Goal: Task Accomplishment & Management: Manage account settings

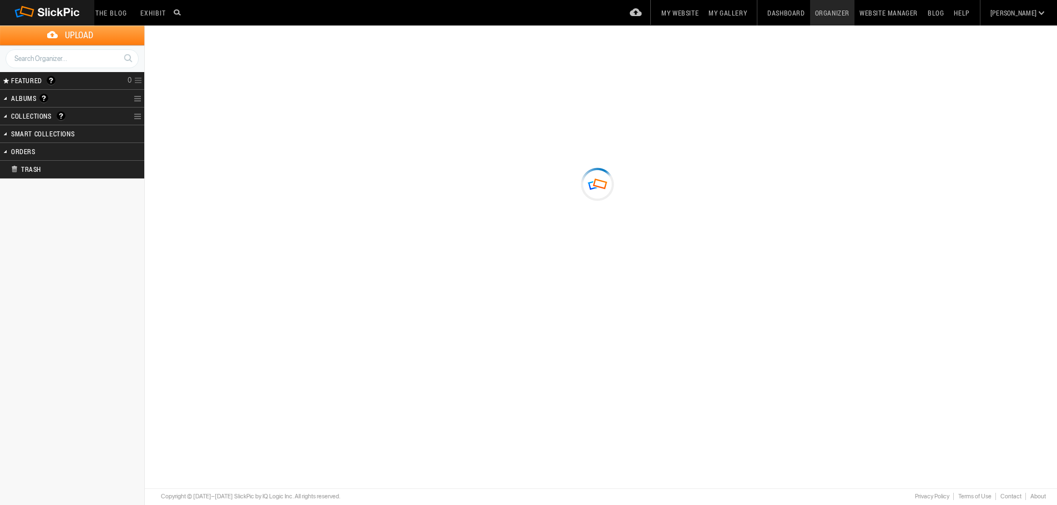
type input "Home_Portfolio"
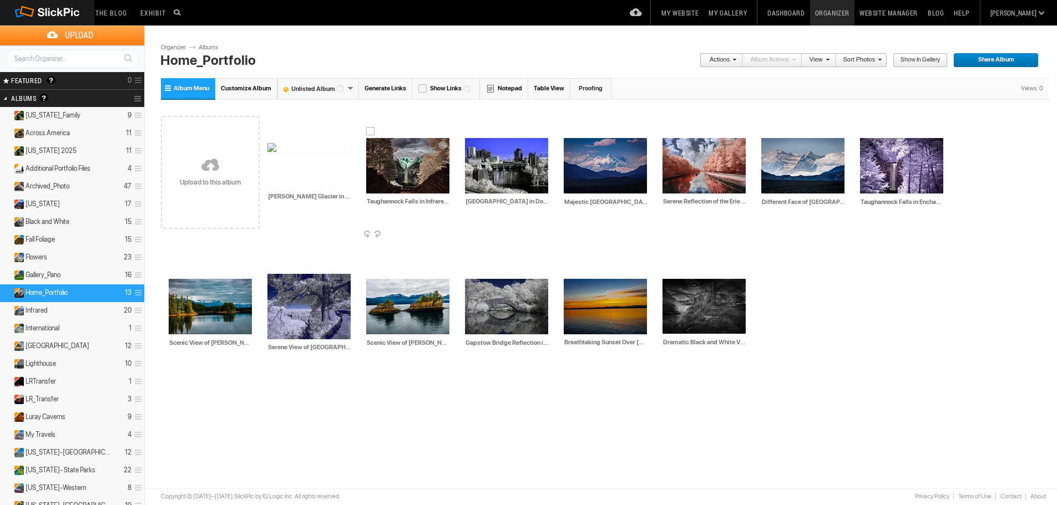
click at [372, 131] on div at bounding box center [370, 131] width 9 height 9
click at [474, 133] on td "[GEOGRAPHIC_DATA] in Downtown [GEOGRAPHIC_DATA]: Urban Waterfall Infrared Photo…" at bounding box center [506, 166] width 83 height 128
click at [862, 138] on img at bounding box center [901, 165] width 83 height 55
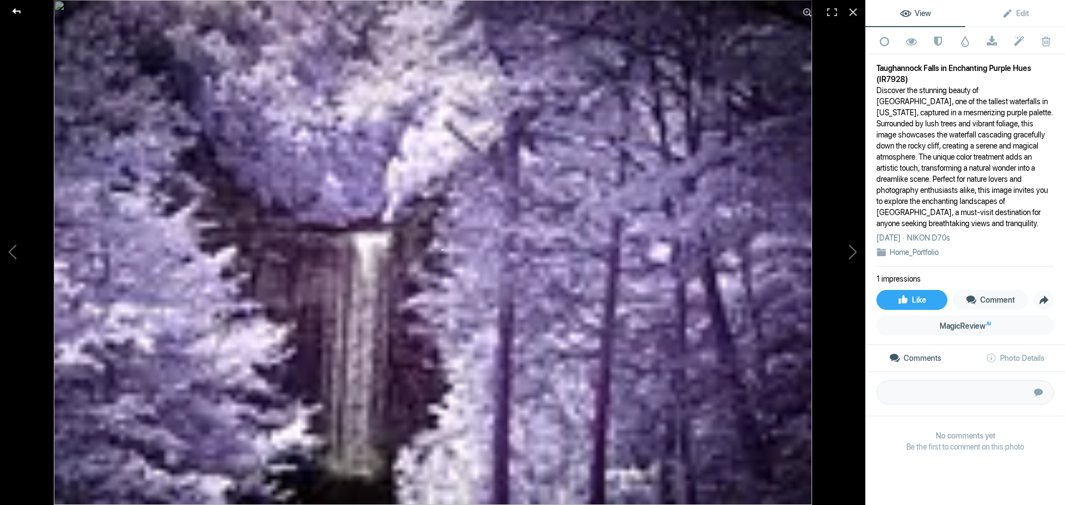
click at [21, 12] on div at bounding box center [17, 11] width 40 height 22
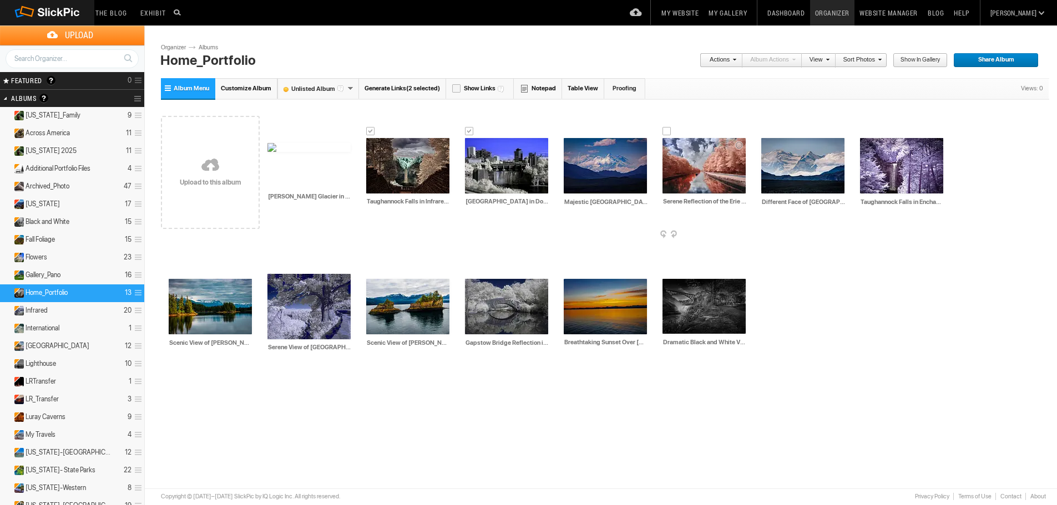
click at [667, 128] on div at bounding box center [666, 131] width 9 height 9
click at [863, 130] on div at bounding box center [864, 131] width 9 height 9
click at [267, 271] on div at bounding box center [271, 267] width 9 height 9
click at [465, 275] on div at bounding box center [469, 272] width 9 height 9
click at [662, 274] on div at bounding box center [666, 272] width 9 height 9
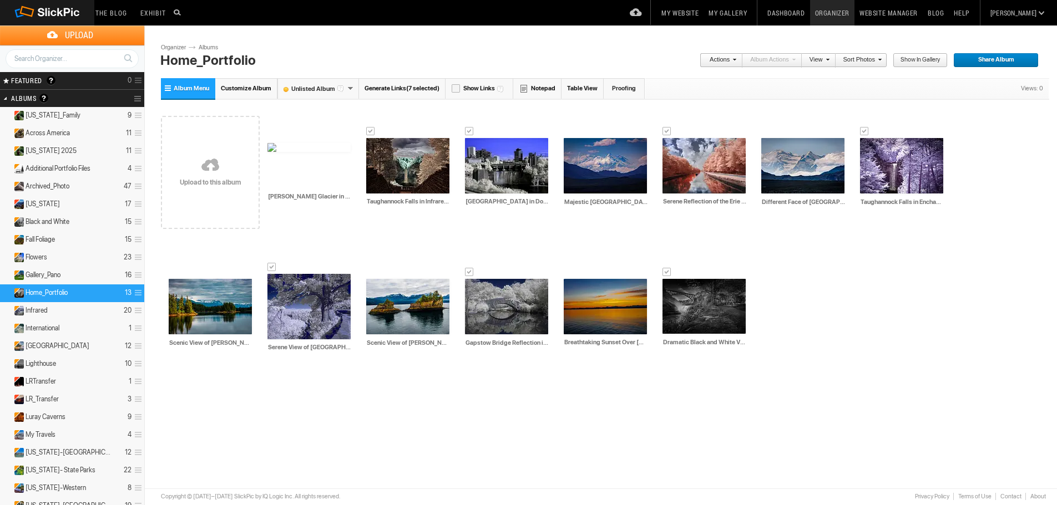
click at [736, 60] on span at bounding box center [733, 59] width 7 height 7
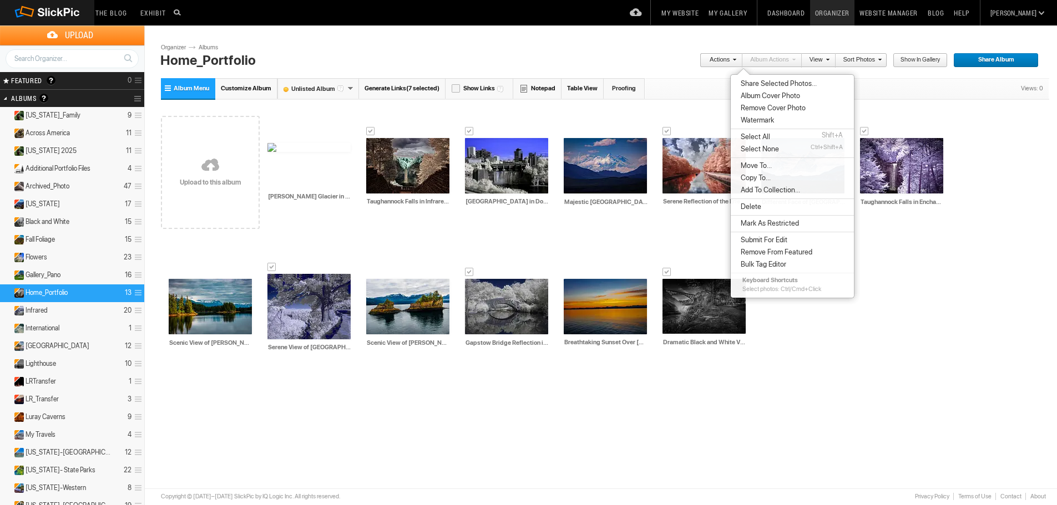
click at [767, 168] on span "Move To..." at bounding box center [754, 165] width 34 height 9
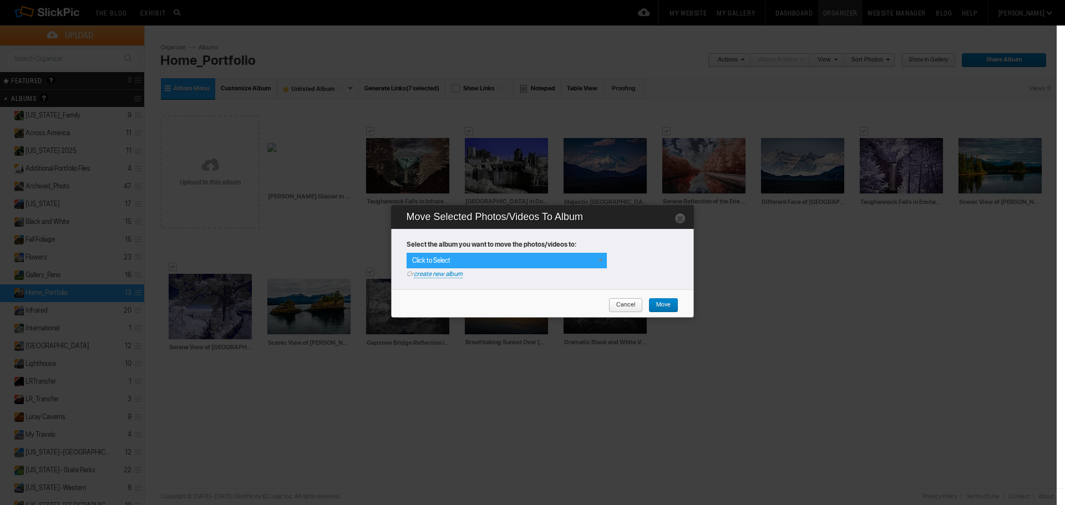
click at [601, 261] on span at bounding box center [600, 260] width 9 height 9
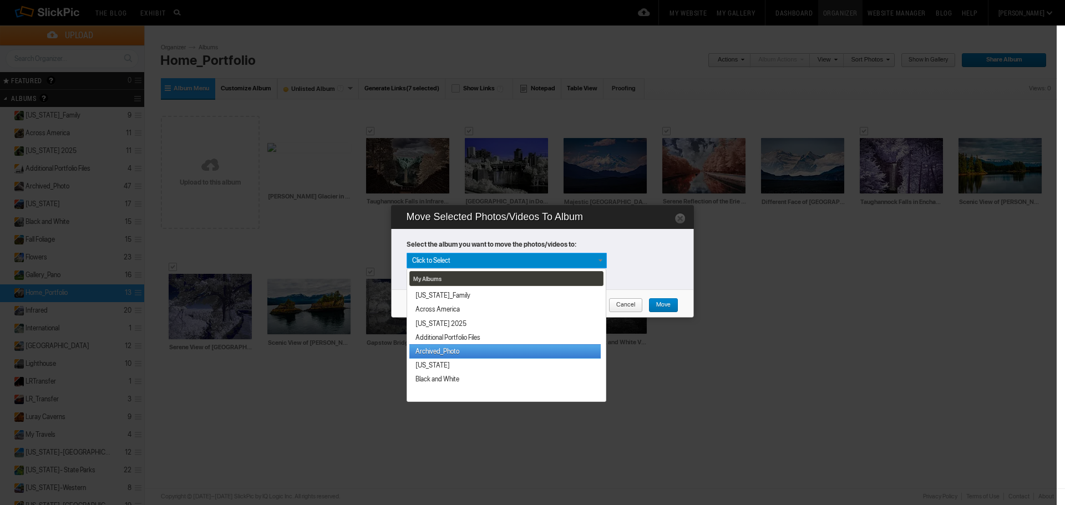
click at [529, 351] on link "Archived_Photo" at bounding box center [504, 352] width 191 height 14
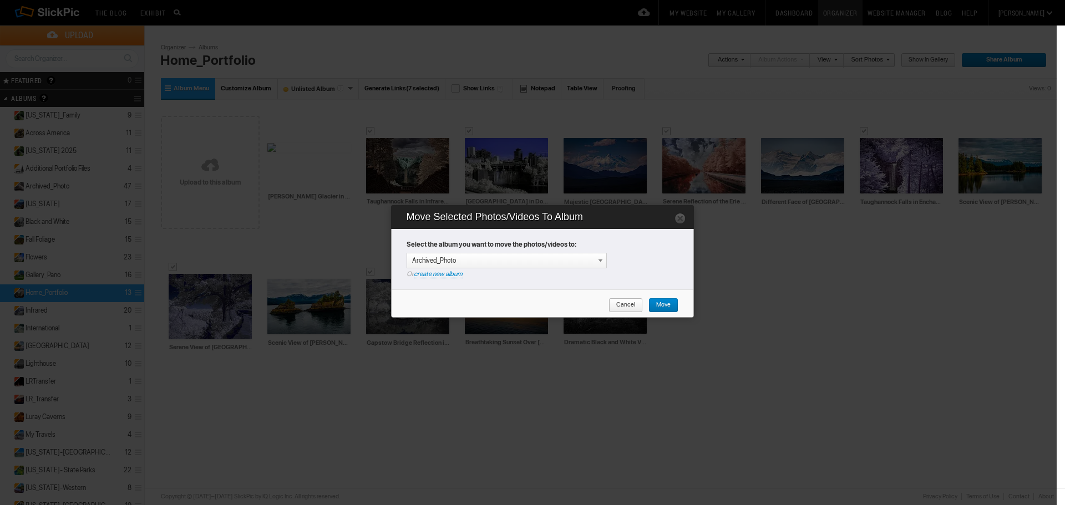
click at [668, 307] on span "Move" at bounding box center [660, 305] width 22 height 14
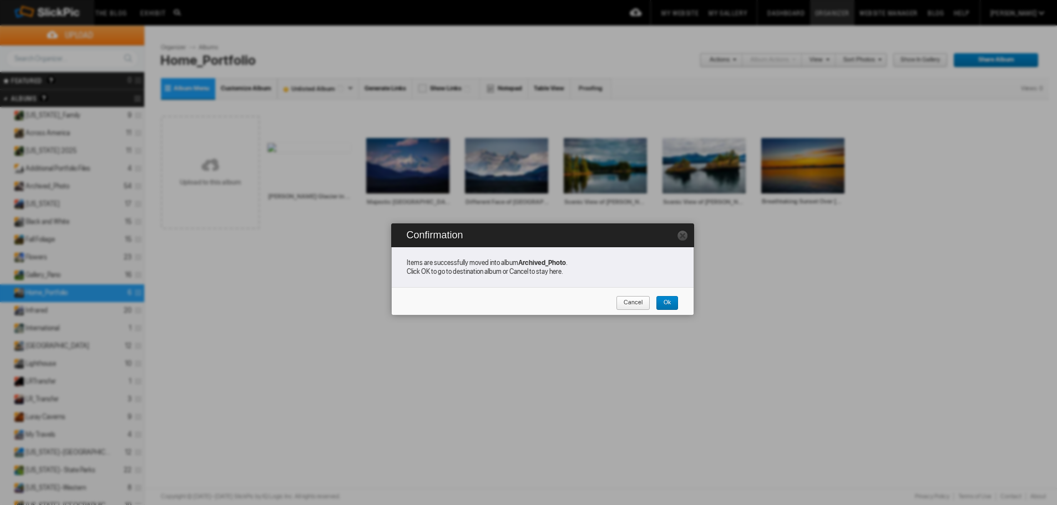
click at [677, 305] on link "Ok" at bounding box center [667, 303] width 23 height 14
